Goal: Task Accomplishment & Management: Manage account settings

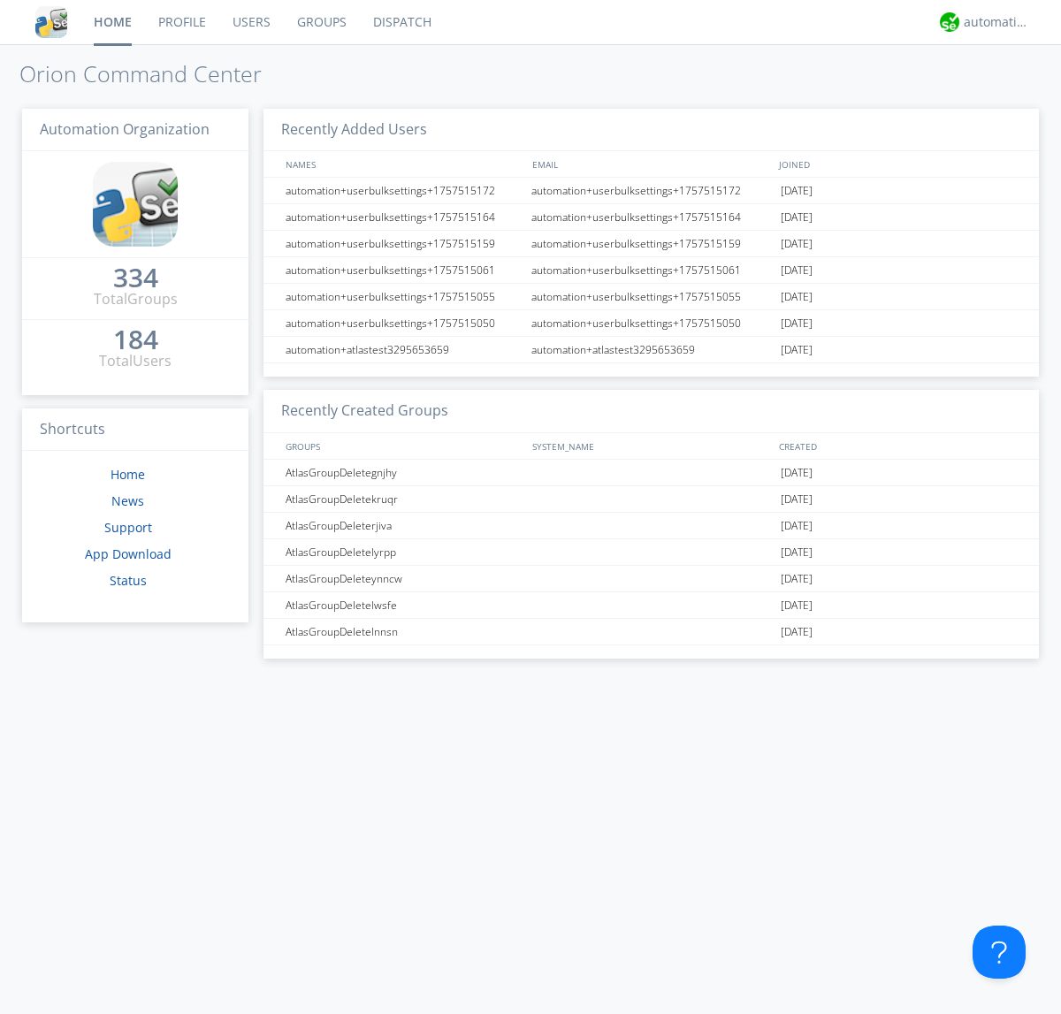
click at [250, 22] on link "Users" at bounding box center [251, 22] width 65 height 44
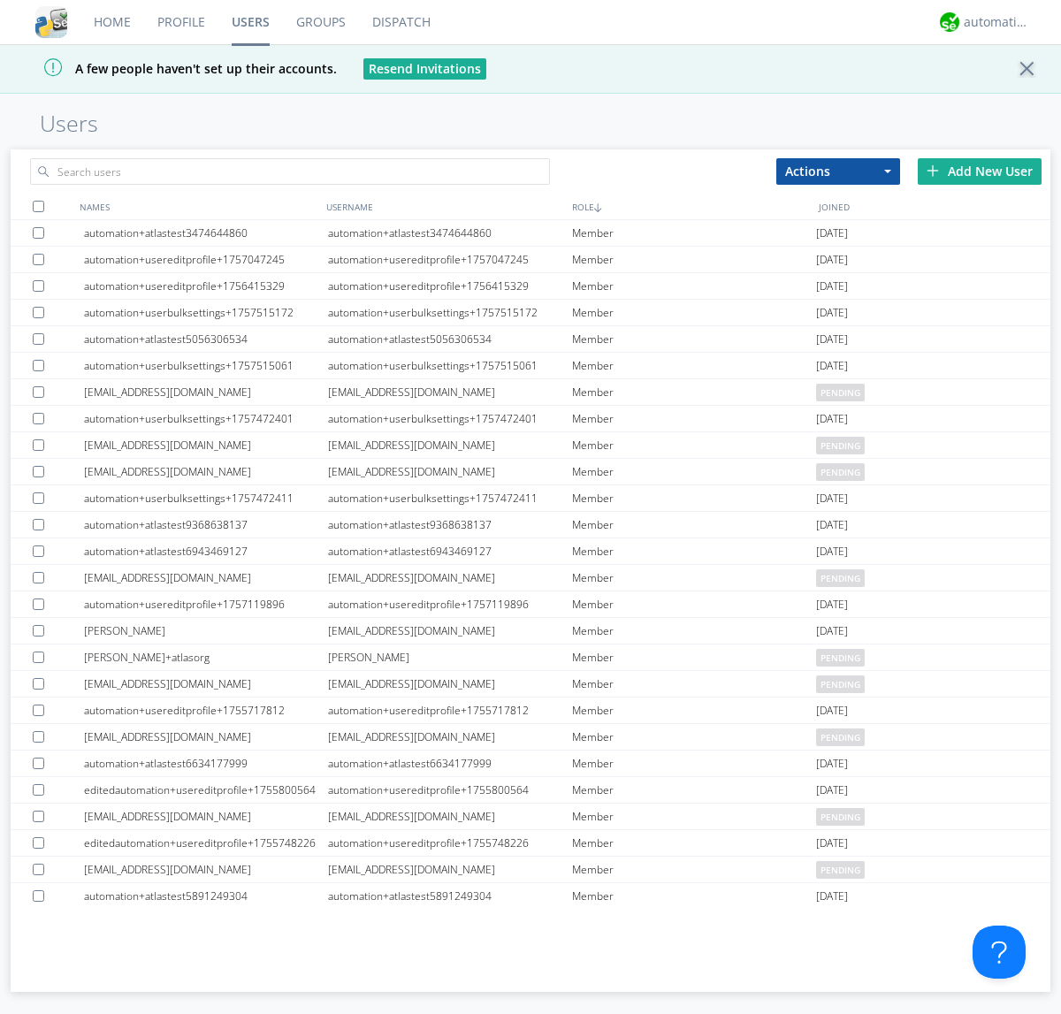
click at [980, 171] on div "Add New User" at bounding box center [980, 171] width 124 height 27
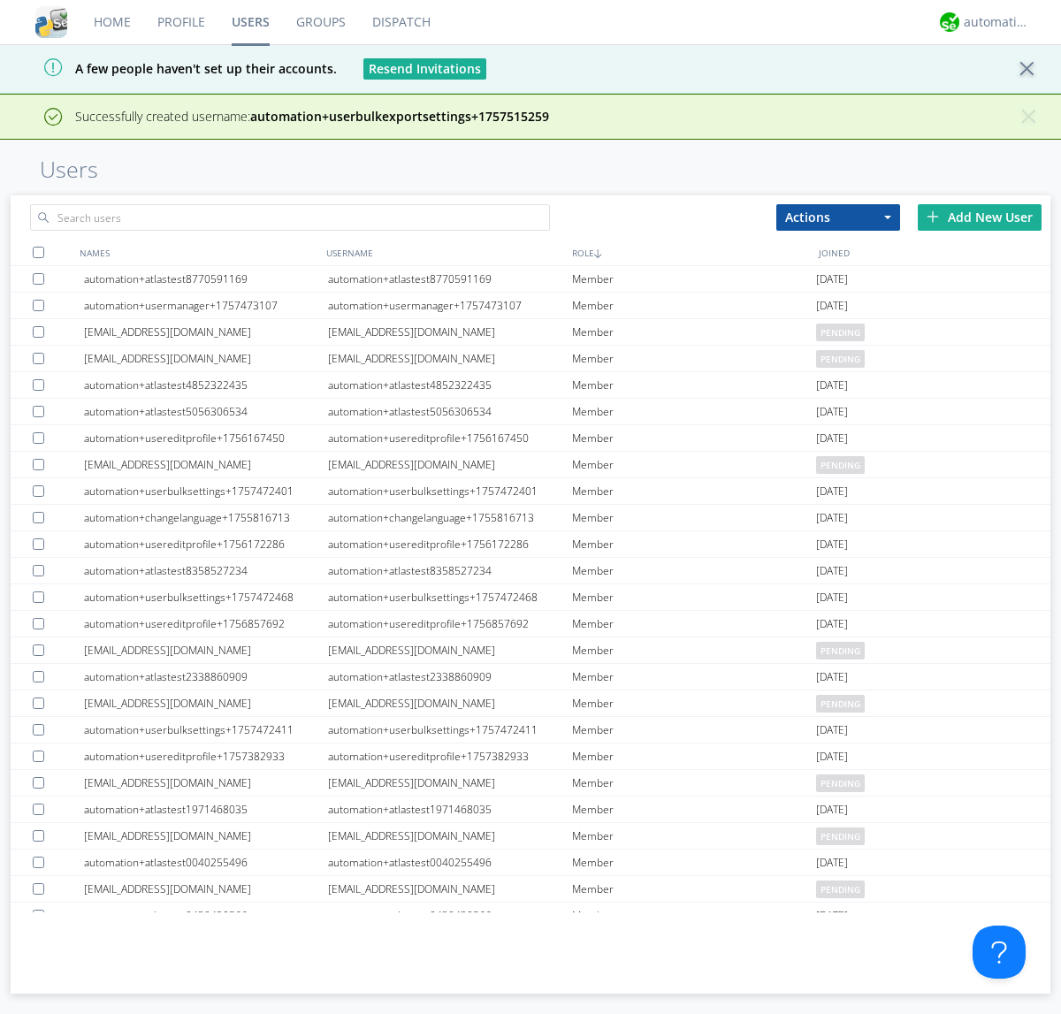
click at [980, 217] on div "Add New User" at bounding box center [980, 217] width 124 height 27
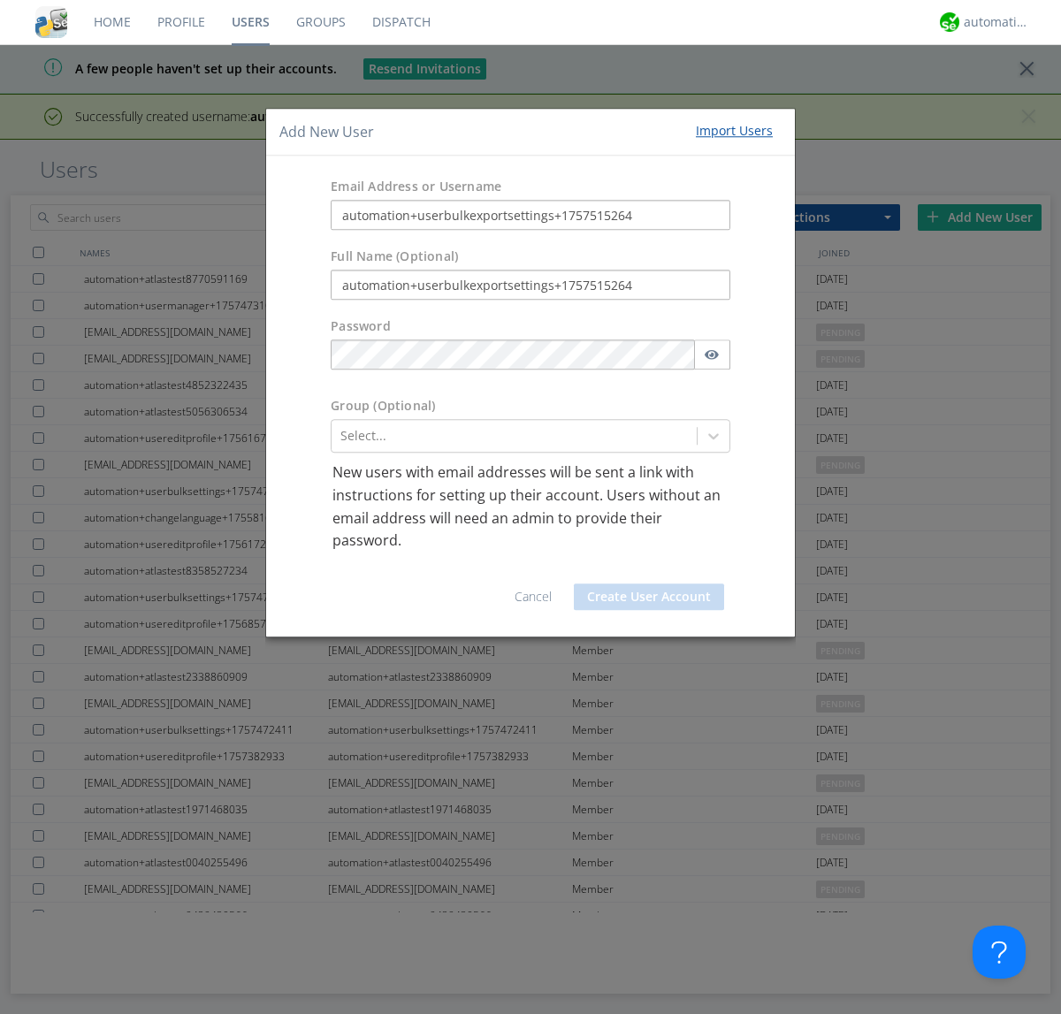
type input "automation+userbulkexportsettings+1757515264"
click at [649, 596] on button "Create User Account" at bounding box center [649, 597] width 150 height 27
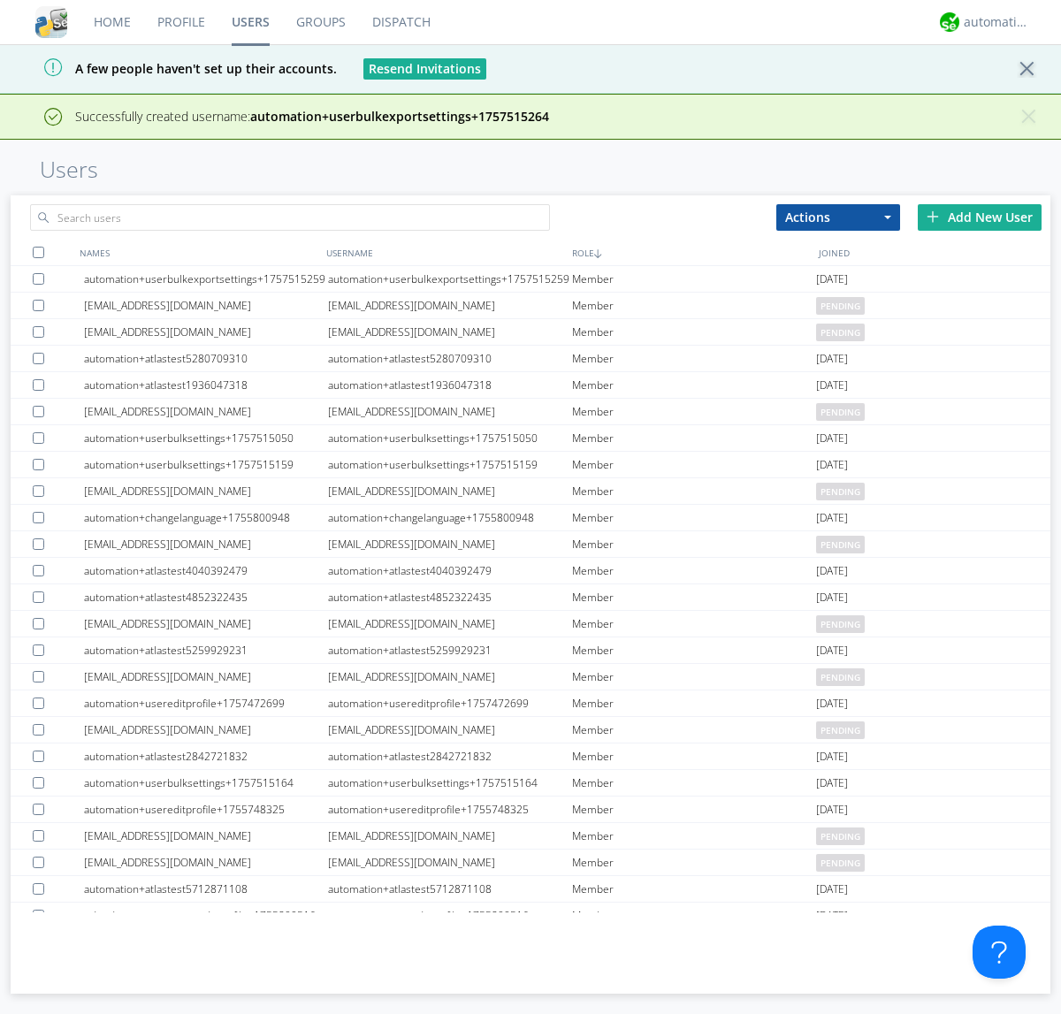
click at [980, 217] on div "Add New User" at bounding box center [980, 217] width 124 height 27
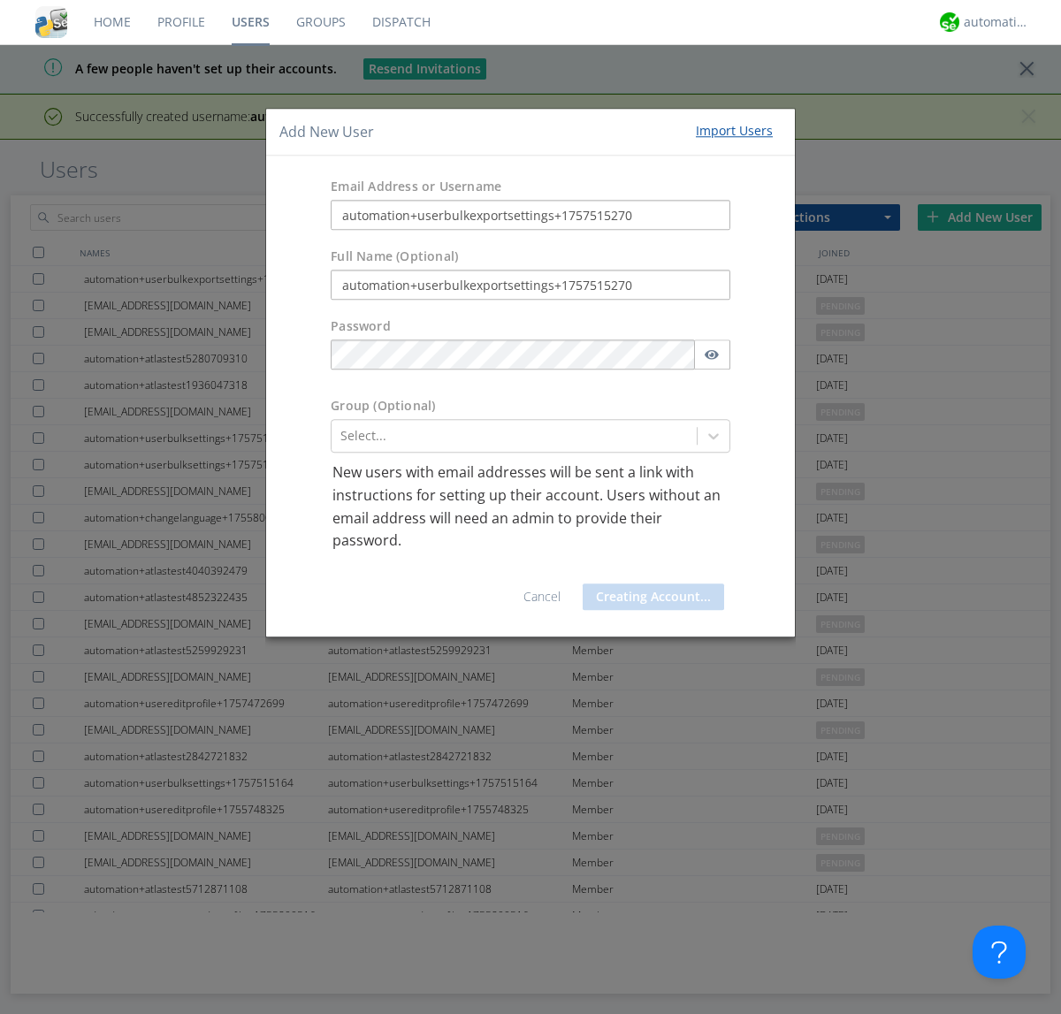
click at [649, 596] on button "Creating Account..." at bounding box center [653, 597] width 141 height 27
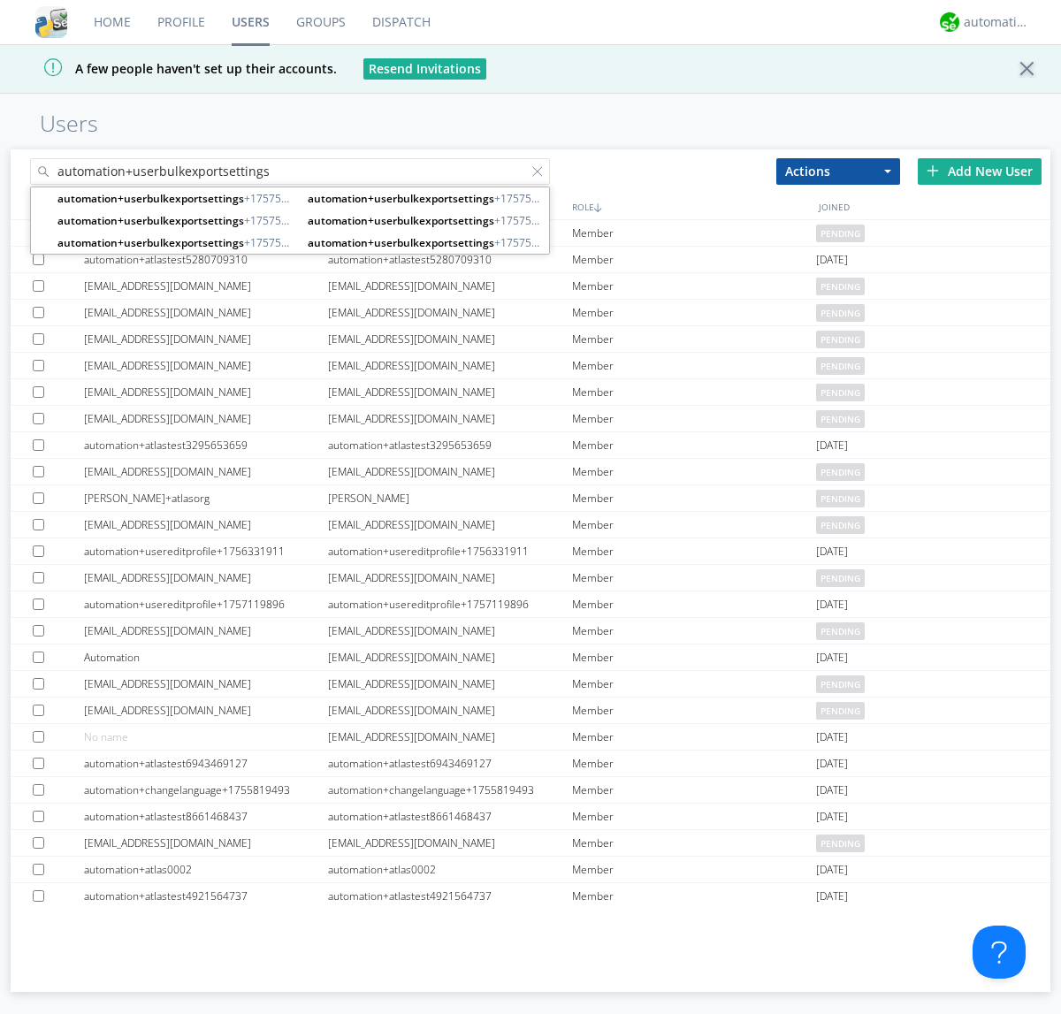
type input "automation+userbulkexportsettings"
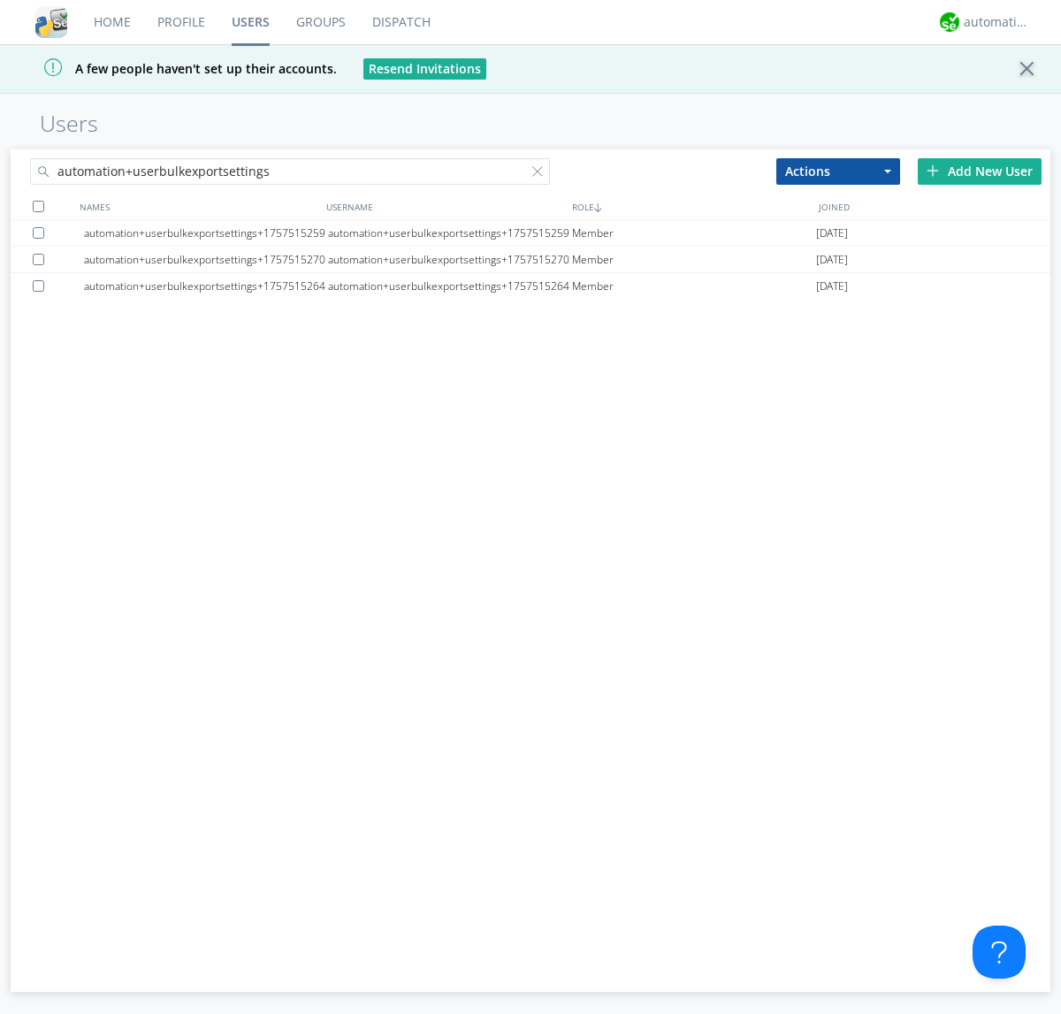
click at [38, 206] on div at bounding box center [38, 206] width 11 height 11
click at [838, 171] on button "Actions" at bounding box center [838, 171] width 124 height 27
click at [0, 0] on link "Export Users" at bounding box center [0, 0] width 0 height 0
click at [541, 174] on div at bounding box center [541, 175] width 18 height 18
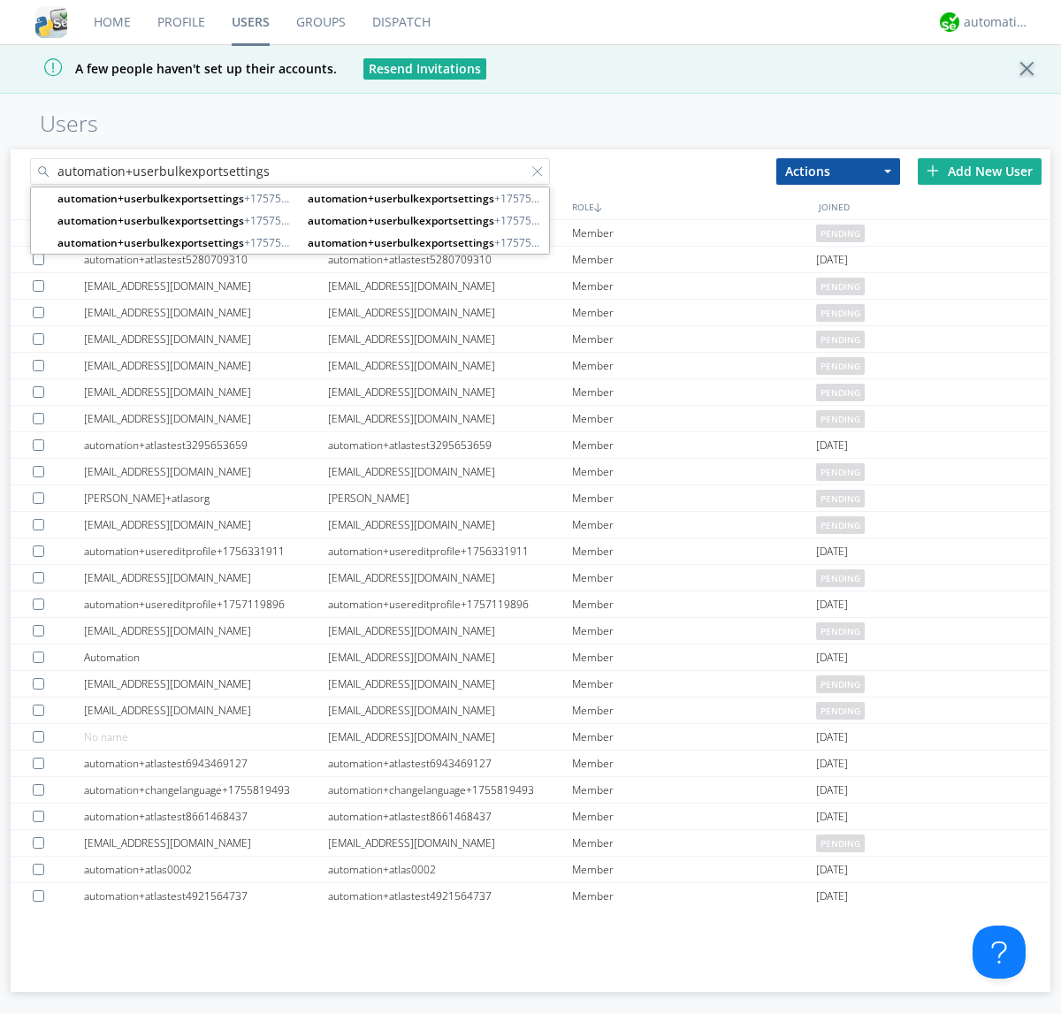
type input "automation+userbulkexportsettings"
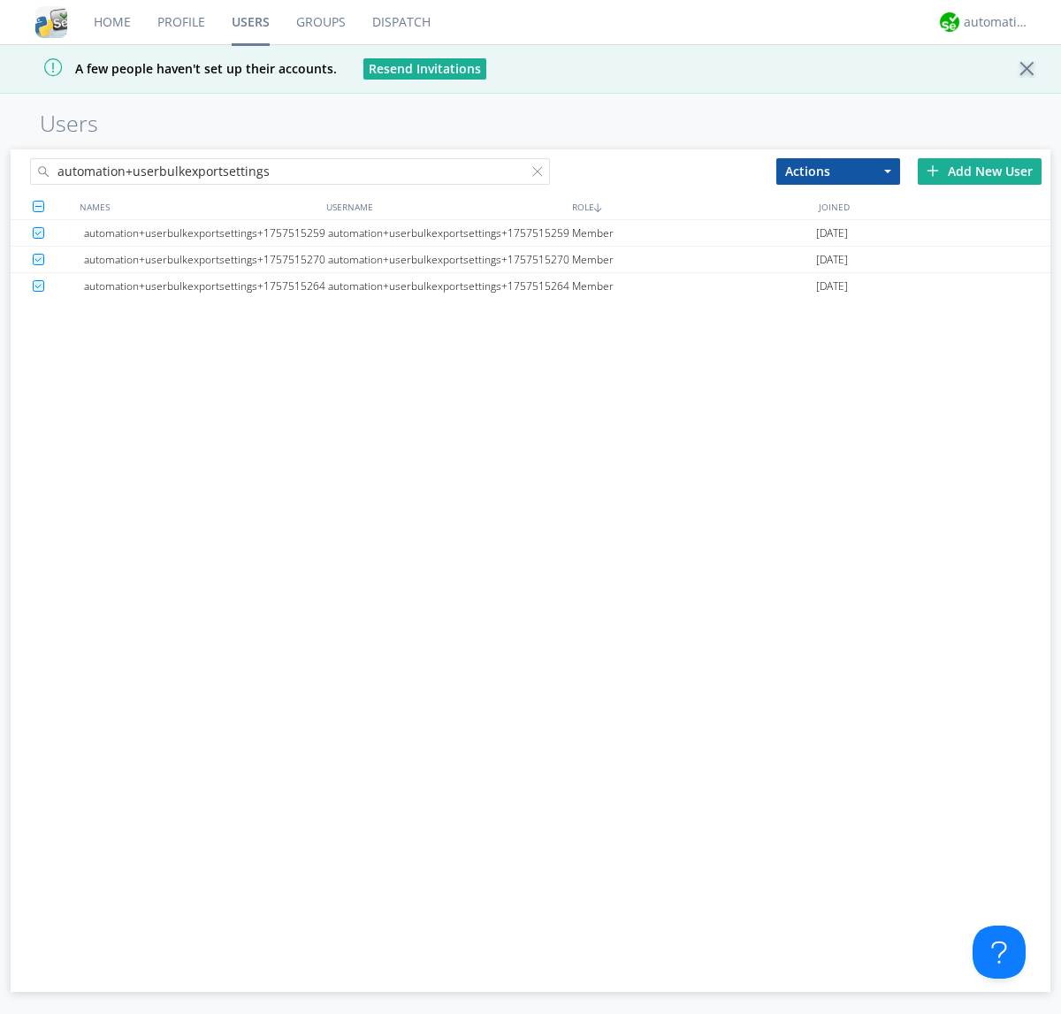
click at [838, 171] on button "Actions" at bounding box center [838, 171] width 124 height 27
click at [0, 0] on link "Delete User" at bounding box center [0, 0] width 0 height 0
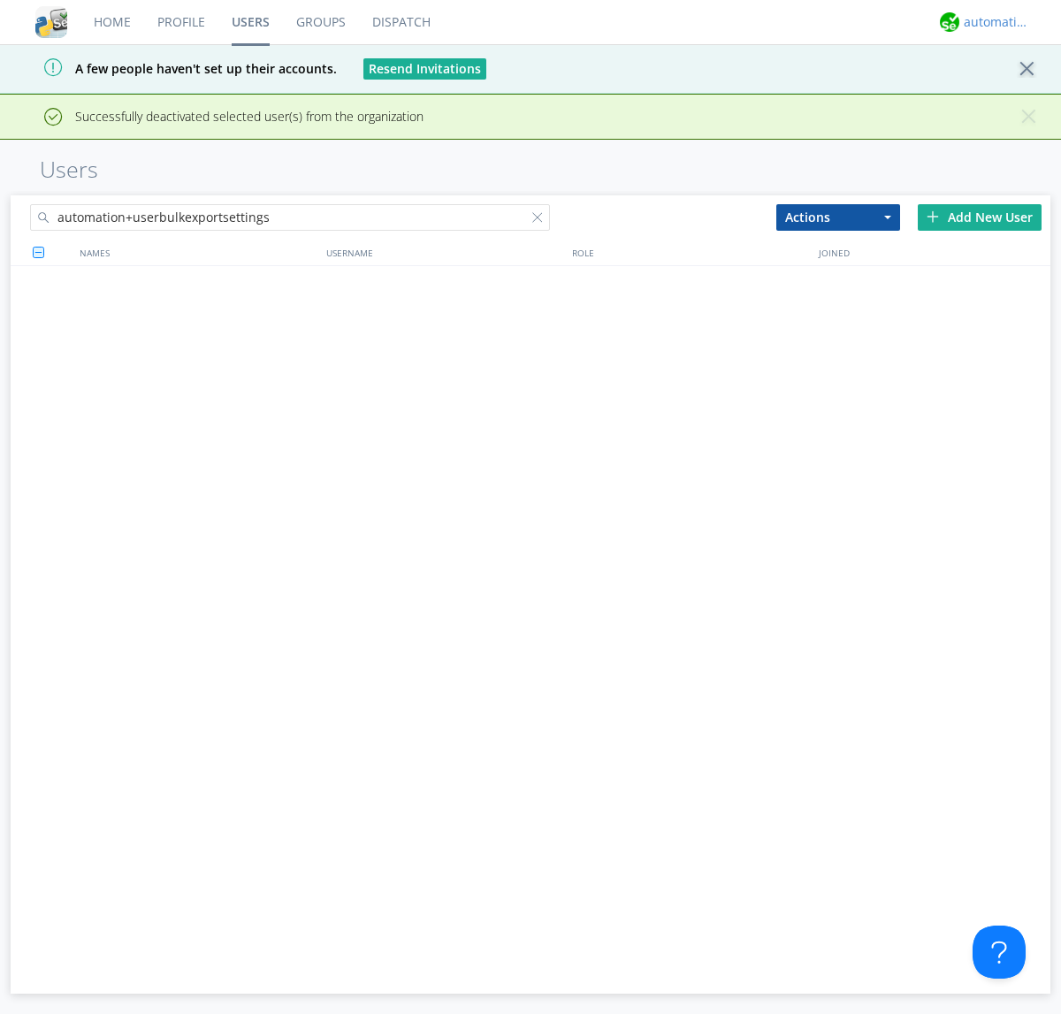
click at [992, 22] on div "automation+atlas" at bounding box center [997, 22] width 66 height 18
